Goal: Information Seeking & Learning: Find specific fact

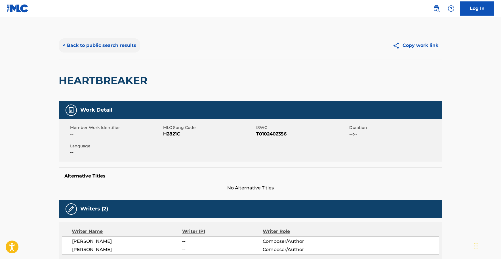
click at [99, 45] on button "< Back to public search results" at bounding box center [99, 45] width 81 height 14
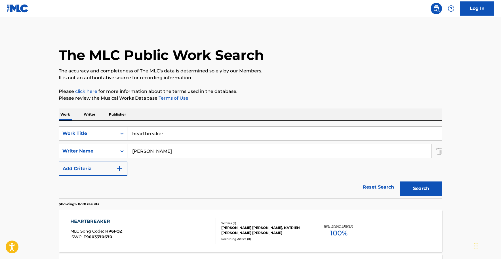
drag, startPoint x: 153, startPoint y: 133, endPoint x: 74, endPoint y: 142, distance: 79.3
click at [127, 140] on input "heartbreaker" at bounding box center [284, 133] width 315 height 14
type input "my woman"
drag, startPoint x: 114, startPoint y: 147, endPoint x: 103, endPoint y: 147, distance: 11.3
click at [127, 147] on input "[PERSON_NAME]" at bounding box center [279, 151] width 304 height 14
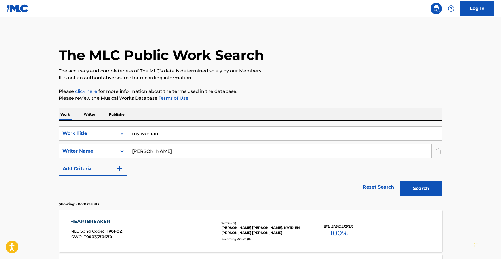
paste input "[PERSON_NAME]"
type input "[PERSON_NAME]"
click at [433, 187] on button "Search" at bounding box center [421, 188] width 43 height 14
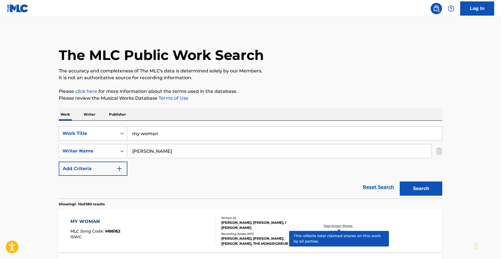
click at [338, 226] on p "Total Known Shares:" at bounding box center [339, 225] width 30 height 4
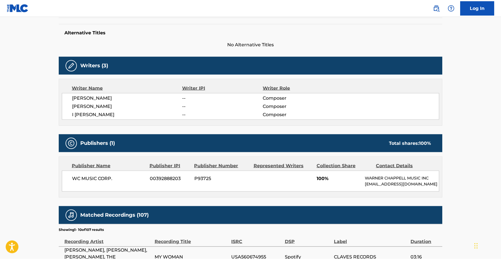
scroll to position [174, 0]
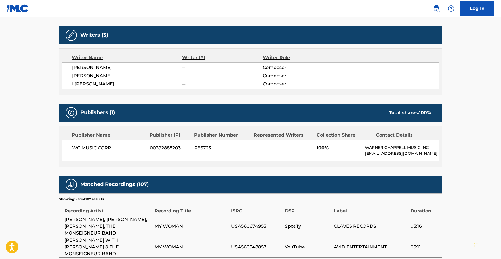
click at [415, 11] on nav "Log In" at bounding box center [250, 8] width 501 height 17
click at [370, 11] on nav "Log In" at bounding box center [250, 8] width 501 height 17
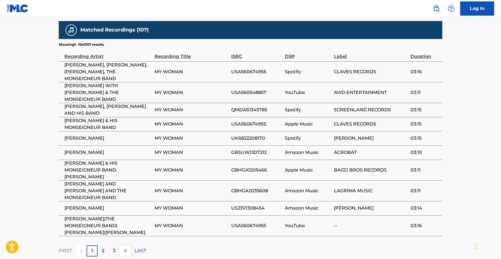
scroll to position [335, 0]
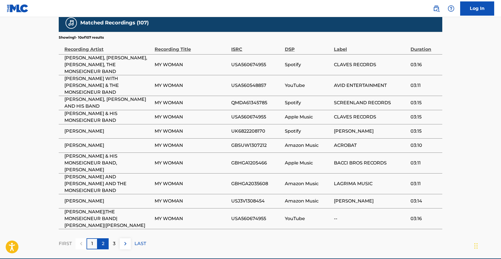
click at [102, 240] on p "2" at bounding box center [103, 243] width 3 height 7
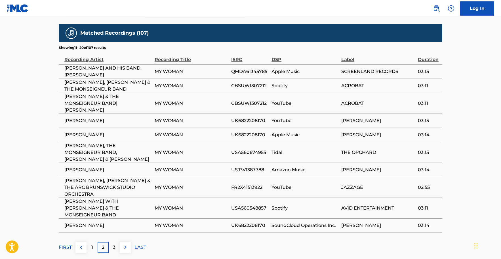
scroll to position [331, 0]
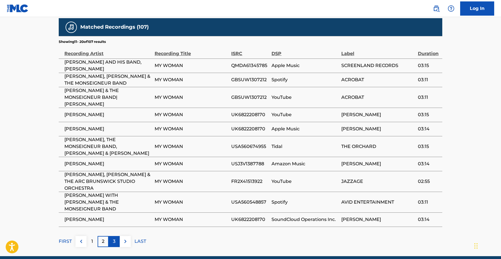
click at [113, 238] on p "3" at bounding box center [114, 241] width 3 height 7
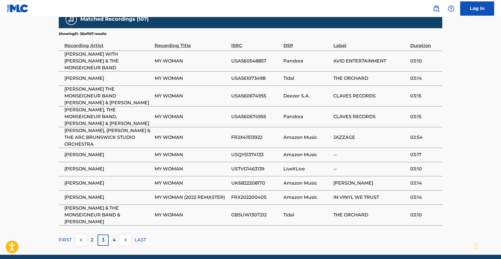
scroll to position [341, 0]
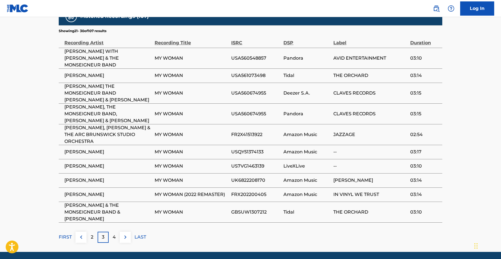
click at [115, 233] on p "4" at bounding box center [114, 236] width 3 height 7
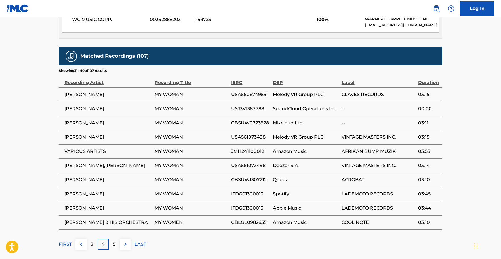
scroll to position [331, 0]
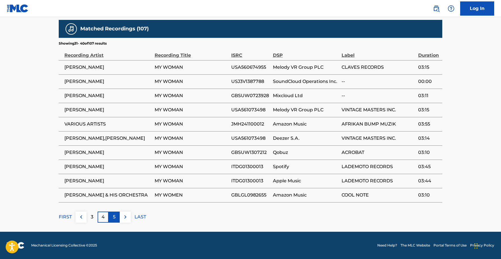
click at [117, 221] on div "5" at bounding box center [114, 216] width 11 height 11
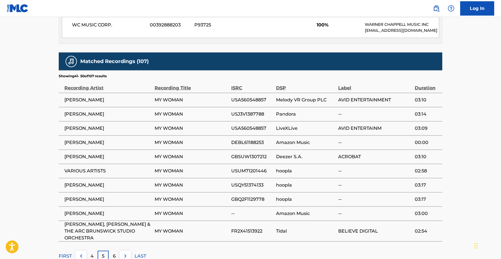
scroll to position [302, 0]
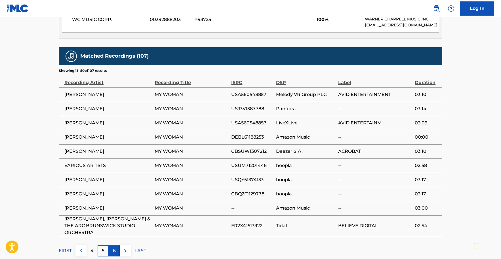
click at [113, 254] on p "6" at bounding box center [114, 250] width 3 height 7
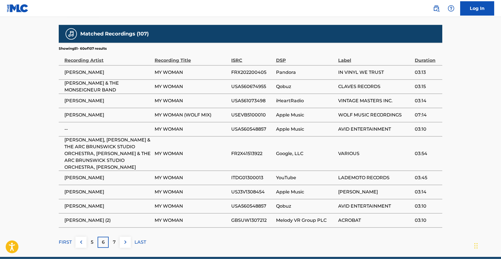
scroll to position [355, 0]
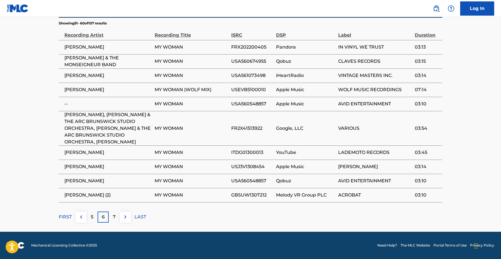
click at [113, 216] on p "7" at bounding box center [114, 216] width 3 height 7
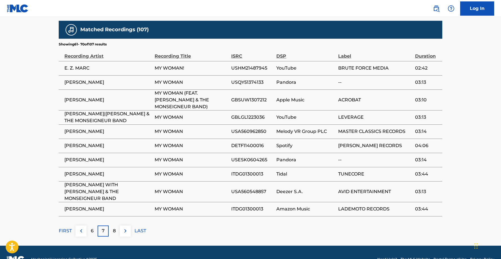
scroll to position [331, 0]
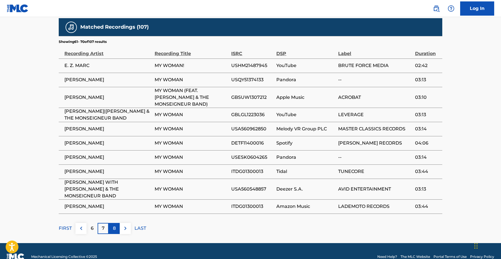
click at [117, 223] on div "8" at bounding box center [114, 228] width 11 height 11
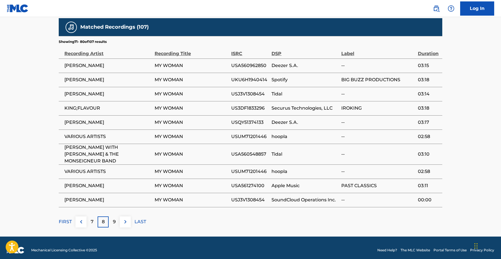
scroll to position [335, 0]
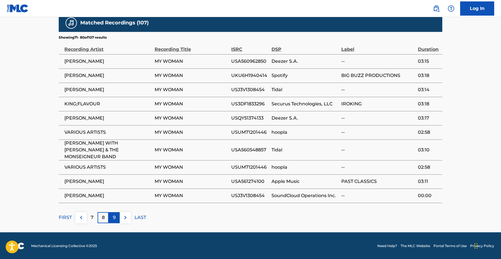
click at [114, 218] on p "9" at bounding box center [114, 217] width 3 height 7
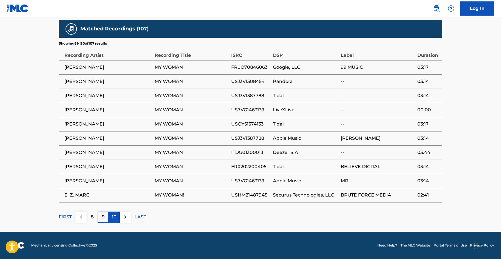
click at [114, 215] on p "10" at bounding box center [114, 216] width 5 height 7
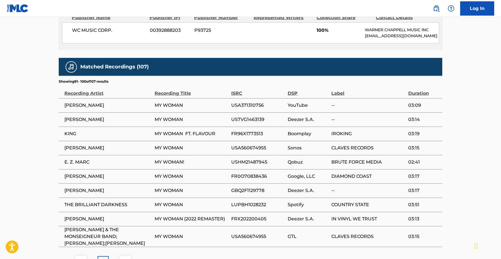
scroll to position [302, 0]
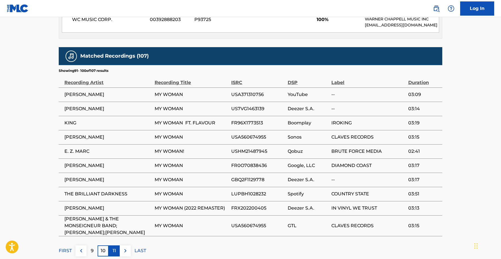
click at [116, 249] on div "11" at bounding box center [114, 250] width 11 height 11
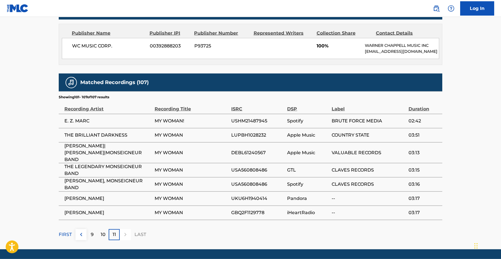
scroll to position [292, 0]
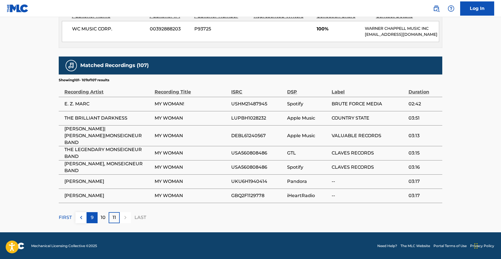
click at [93, 216] on p "9" at bounding box center [92, 217] width 3 height 7
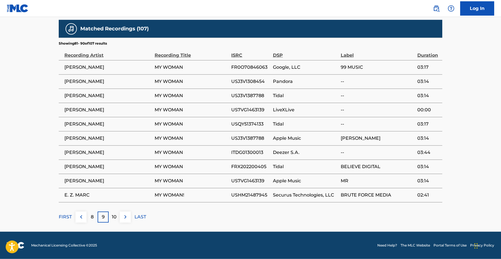
scroll to position [335, 0]
click at [68, 216] on p "FIRST" at bounding box center [65, 216] width 13 height 7
